Goal: Complete application form

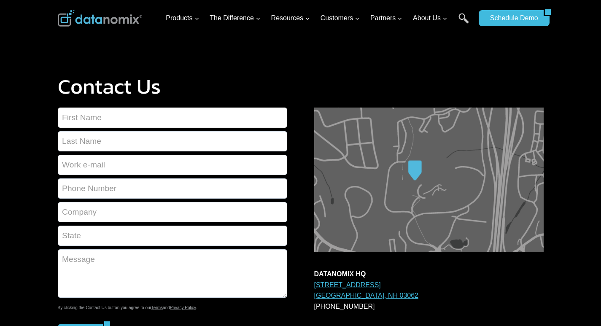
drag, startPoint x: 89, startPoint y: 124, endPoint x: 92, endPoint y: 129, distance: 6.0
click at [89, 124] on input "Contact form" at bounding box center [172, 118] width 229 height 20
type input "[PERSON_NAME]"
type input "Elgin"
type input "[PERSON_NAME][EMAIL_ADDRESS][DOMAIN_NAME]"
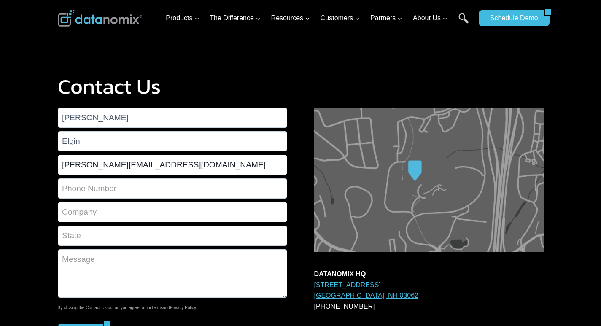
type input "6036348864"
type input "Sparkling Solutions"
type input "MN"
click at [76, 275] on textarea "Contact form" at bounding box center [172, 273] width 229 height 49
paste textarea "[PERSON_NAME] here from Sparkling Solutions. I was wondering if you’d like a co…"
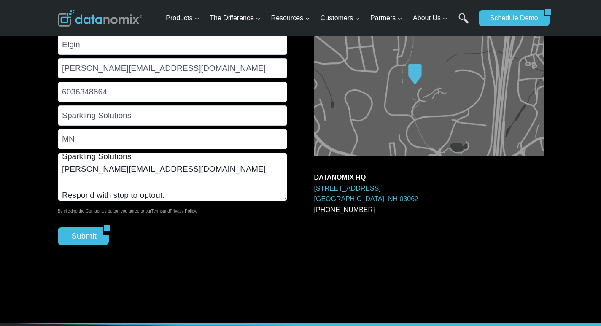
scroll to position [113, 0]
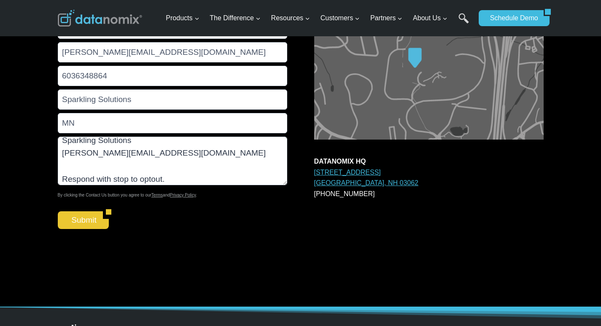
drag, startPoint x: 75, startPoint y: 215, endPoint x: 50, endPoint y: 224, distance: 26.4
click at [75, 216] on input "Submit" at bounding box center [81, 220] width 46 height 18
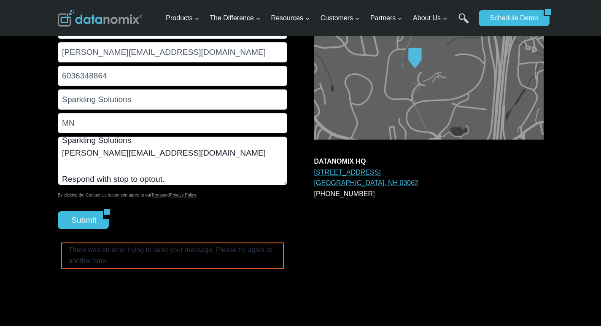
click at [145, 164] on textarea "[PERSON_NAME] here from Sparkling Solutions. I was wondering if you’d like a co…" at bounding box center [172, 161] width 229 height 49
click at [148, 155] on textarea "[PERSON_NAME] here from Sparkling Solutions. I was wondering if you’d like a co…" at bounding box center [172, 161] width 229 height 49
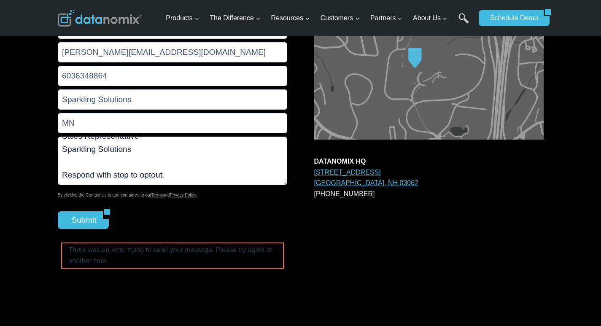
scroll to position [140, 0]
type textarea "[PERSON_NAME] here from Sparkling Solutions. I was wondering if you’d like a co…"
click at [72, 221] on input "Submit" at bounding box center [81, 220] width 46 height 18
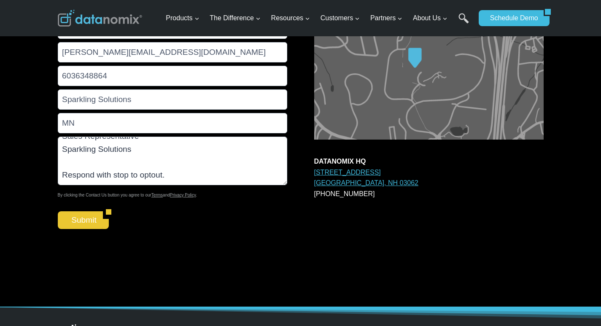
click at [85, 216] on input "Submit" at bounding box center [81, 220] width 46 height 18
